Goal: Transaction & Acquisition: Purchase product/service

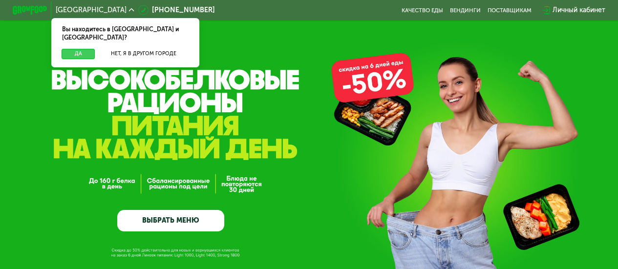
click at [63, 49] on button "Да" at bounding box center [78, 54] width 33 height 10
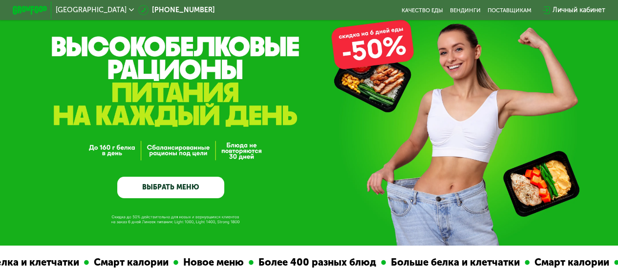
scroll to position [49, 0]
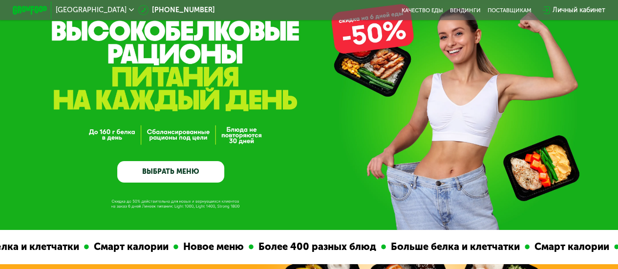
click at [175, 175] on link "ВЫБРАТЬ МЕНЮ" at bounding box center [170, 172] width 107 height 22
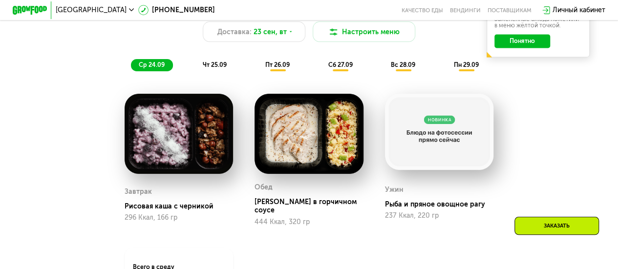
scroll to position [699, 0]
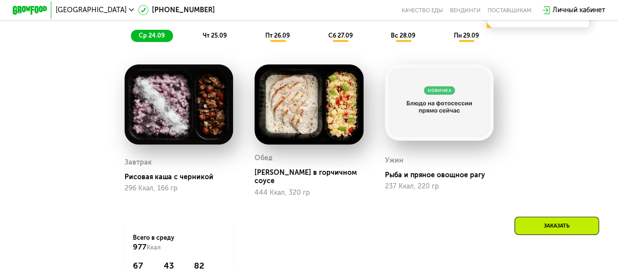
click at [307, 114] on img at bounding box center [309, 105] width 109 height 80
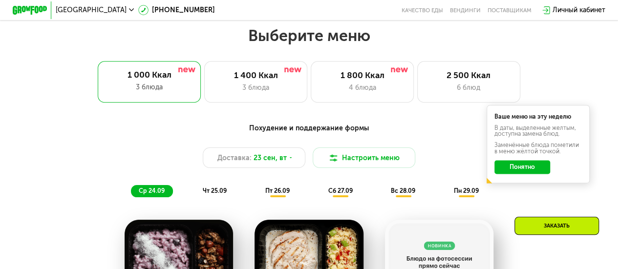
scroll to position [552, 0]
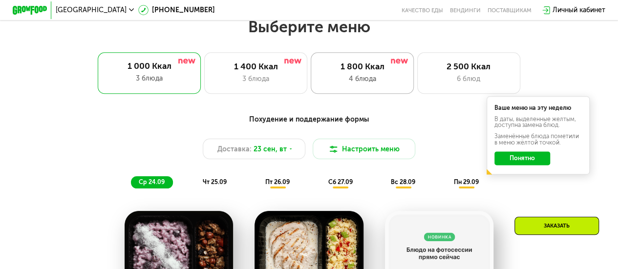
click at [346, 68] on div "1 800 Ккал" at bounding box center [362, 67] width 85 height 10
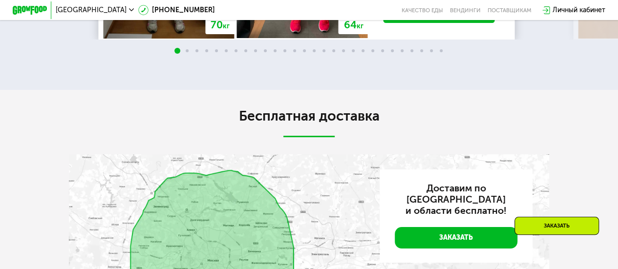
scroll to position [1726, 0]
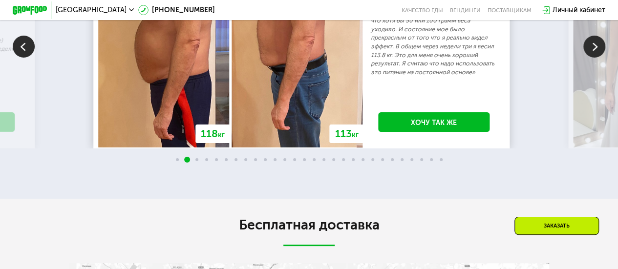
scroll to position [1677, 0]
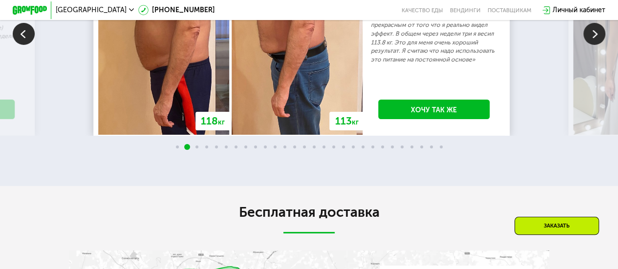
click at [596, 45] on img at bounding box center [595, 34] width 22 height 22
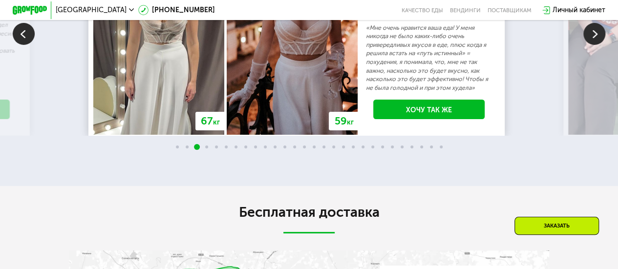
click at [596, 45] on img at bounding box center [595, 34] width 22 height 22
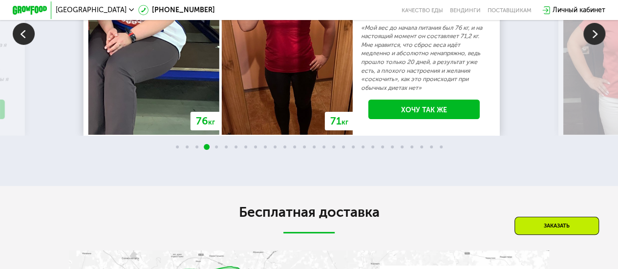
click at [596, 45] on img at bounding box center [595, 34] width 22 height 22
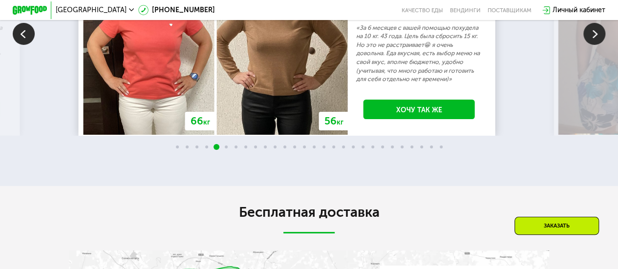
click at [596, 45] on img at bounding box center [595, 34] width 22 height 22
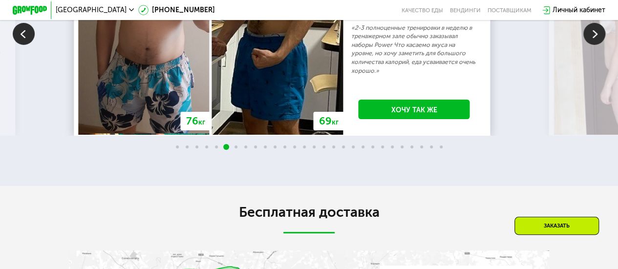
click at [596, 45] on img at bounding box center [595, 34] width 22 height 22
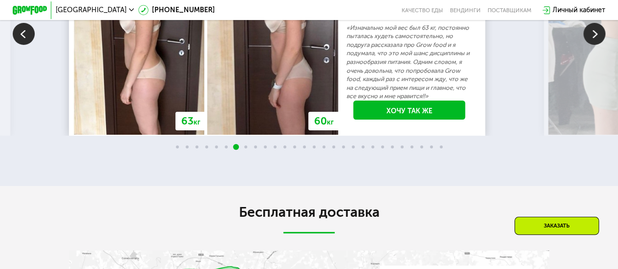
click at [596, 45] on img at bounding box center [595, 34] width 22 height 22
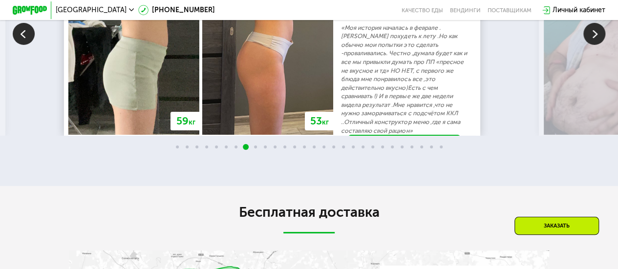
click at [596, 45] on img at bounding box center [595, 34] width 22 height 22
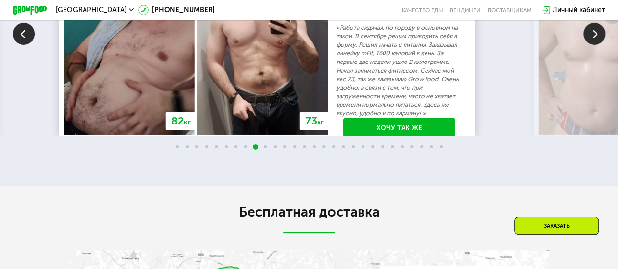
click at [596, 45] on img at bounding box center [595, 34] width 22 height 22
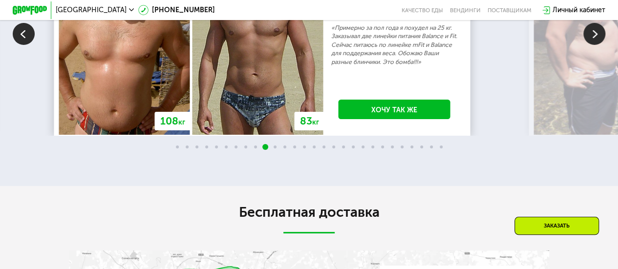
click at [596, 45] on img at bounding box center [595, 34] width 22 height 22
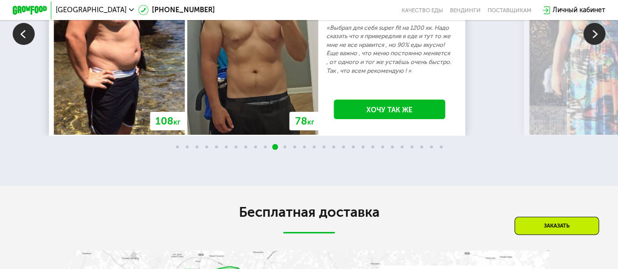
click at [596, 45] on img at bounding box center [595, 34] width 22 height 22
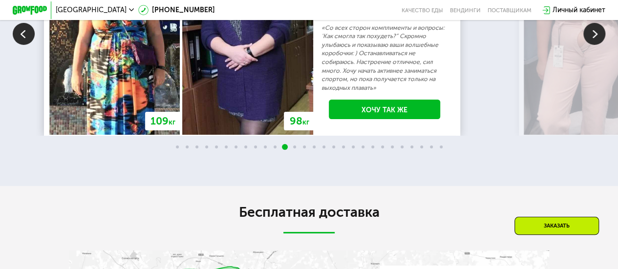
click at [596, 45] on img at bounding box center [595, 34] width 22 height 22
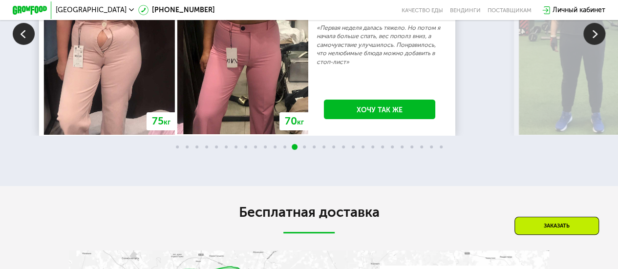
click at [596, 45] on img at bounding box center [595, 34] width 22 height 22
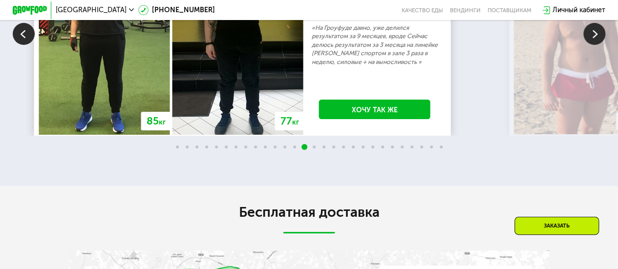
click at [596, 45] on img at bounding box center [595, 34] width 22 height 22
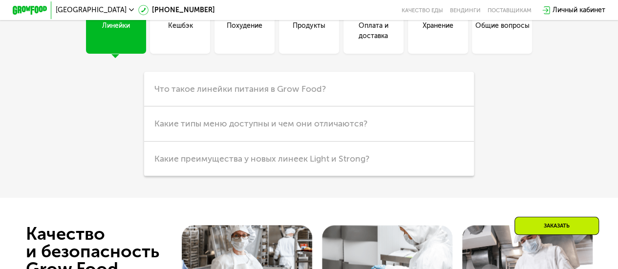
scroll to position [2263, 0]
click at [447, 41] on div "Хранение" at bounding box center [438, 30] width 31 height 21
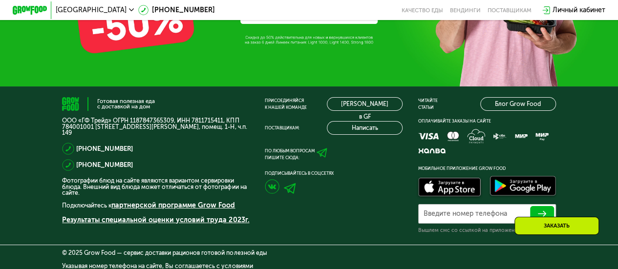
scroll to position [2801, 0]
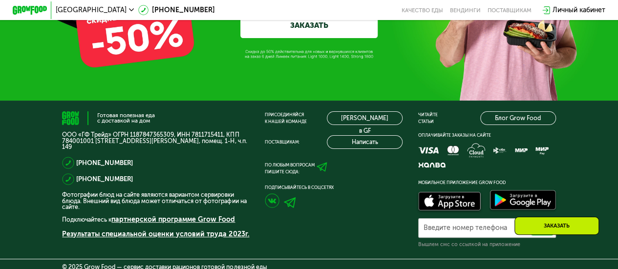
click at [338, 38] on link "ЗАКАЗАТЬ" at bounding box center [308, 25] width 137 height 26
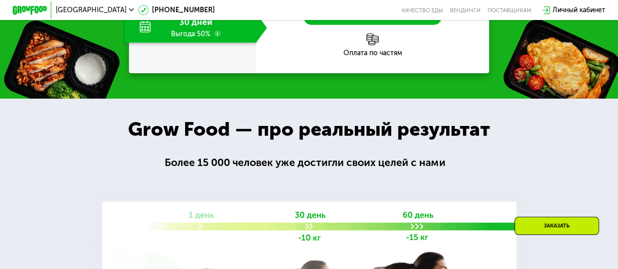
scroll to position [1127, 0]
